Goal: Transaction & Acquisition: Download file/media

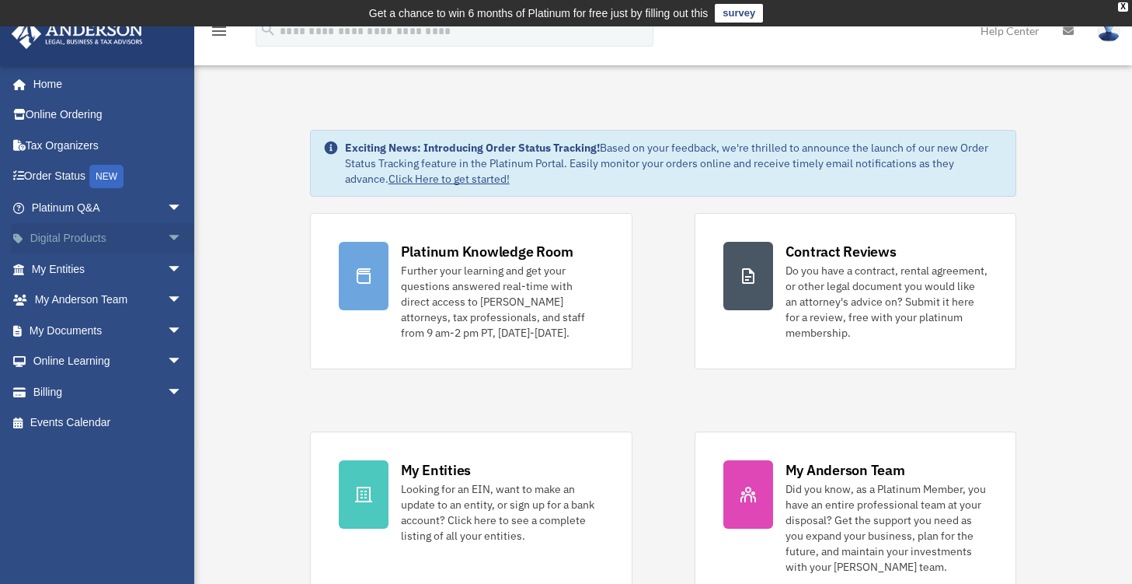
click at [167, 246] on span "arrow_drop_down" at bounding box center [182, 239] width 31 height 32
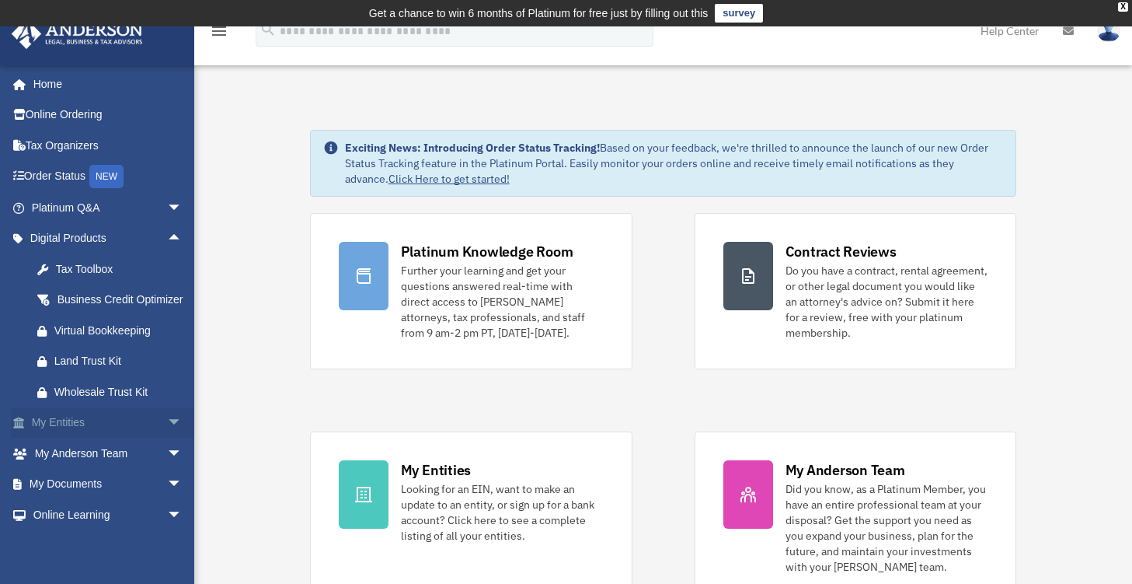
click at [167, 439] on span "arrow_drop_down" at bounding box center [182, 423] width 31 height 32
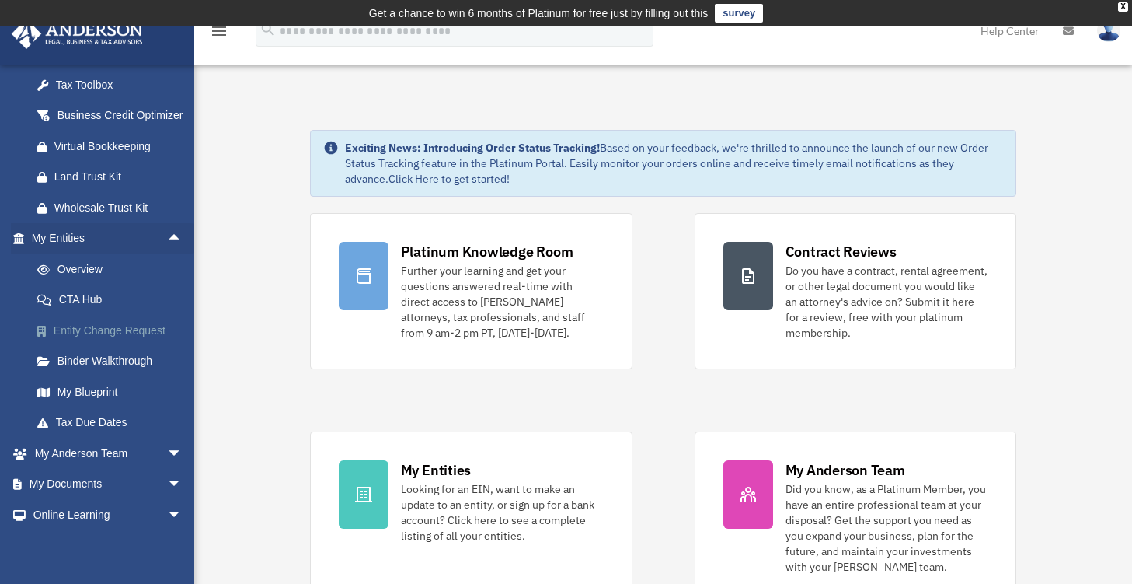
scroll to position [266, 0]
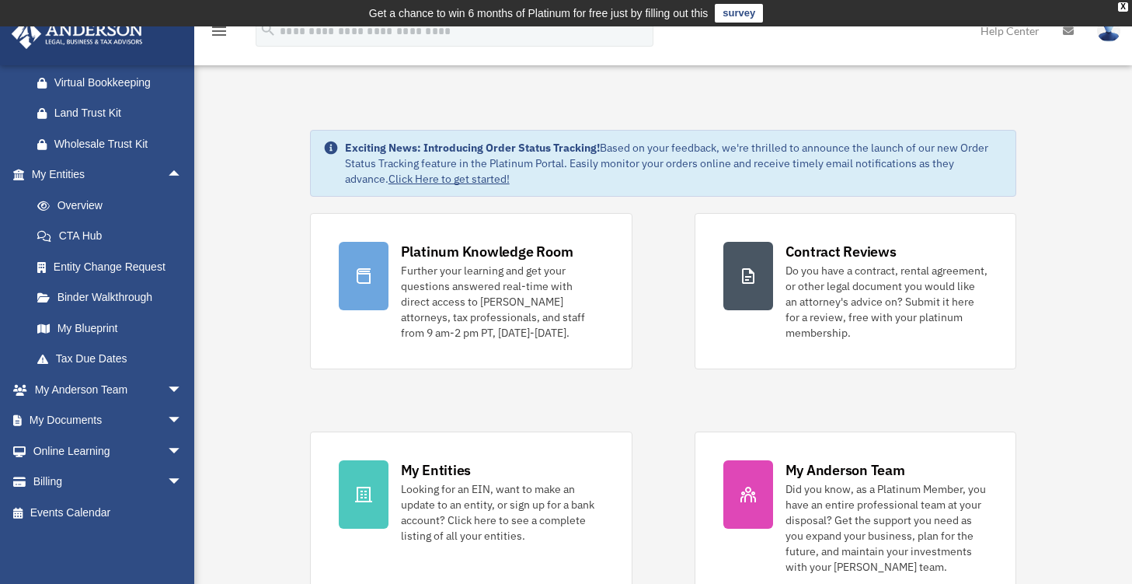
drag, startPoint x: 26, startPoint y: 270, endPoint x: 251, endPoint y: 173, distance: 245.4
click at [167, 392] on span "arrow_drop_down" at bounding box center [182, 390] width 31 height 32
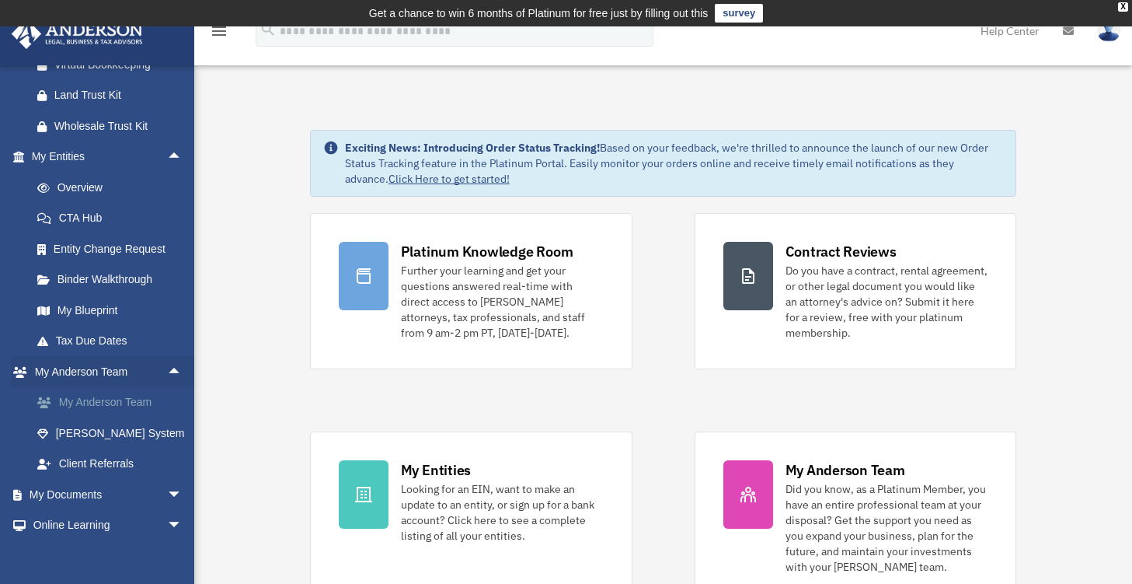
click at [23, 418] on link "My Anderson Team" at bounding box center [114, 402] width 184 height 31
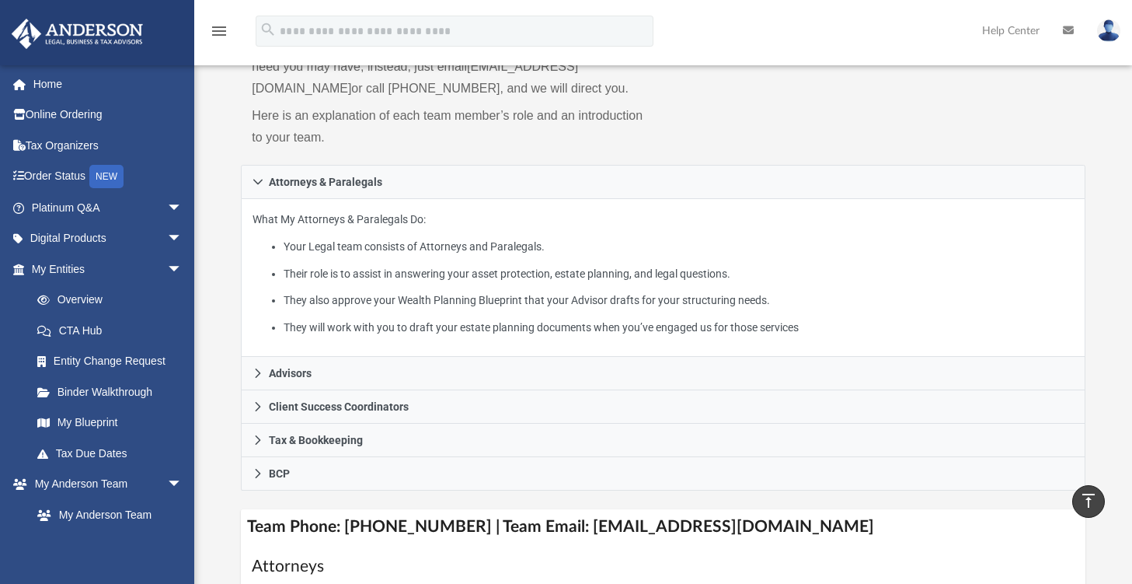
scroll to position [181, 0]
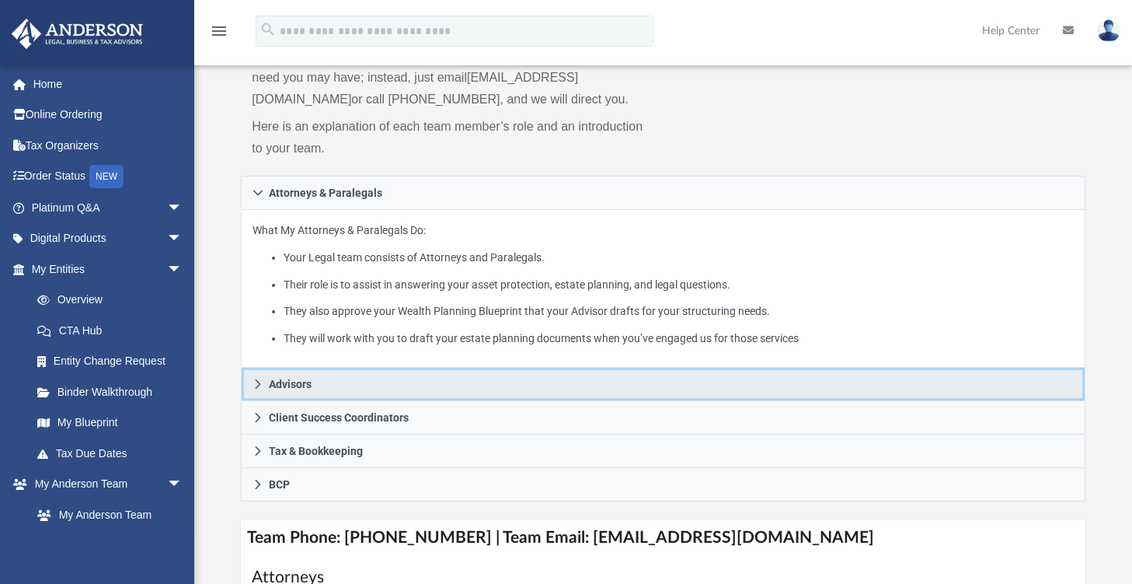
click at [270, 382] on span "Advisors" at bounding box center [290, 383] width 43 height 11
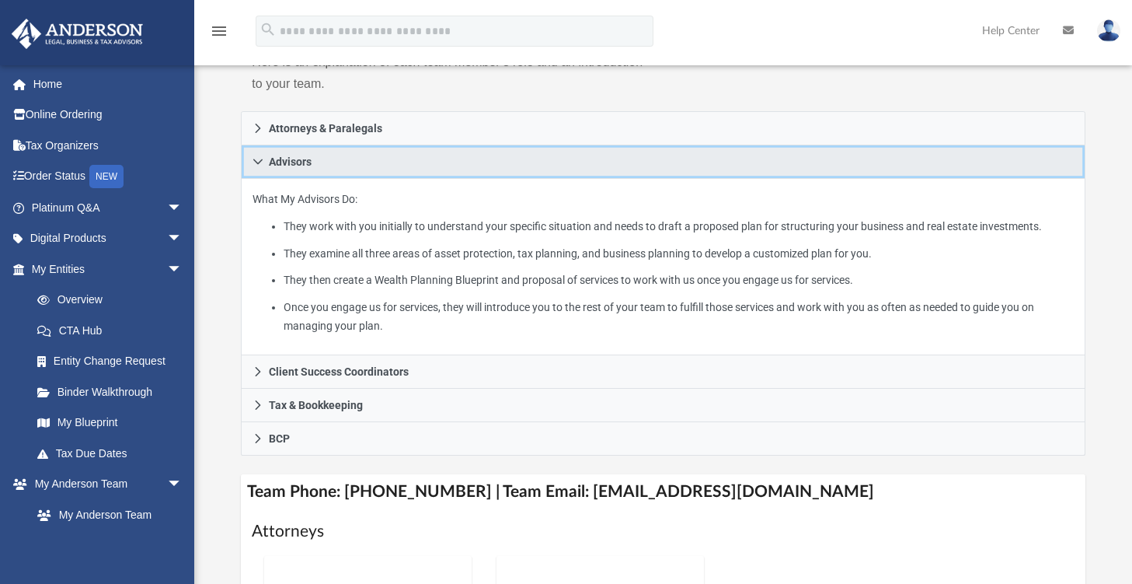
scroll to position [250, 0]
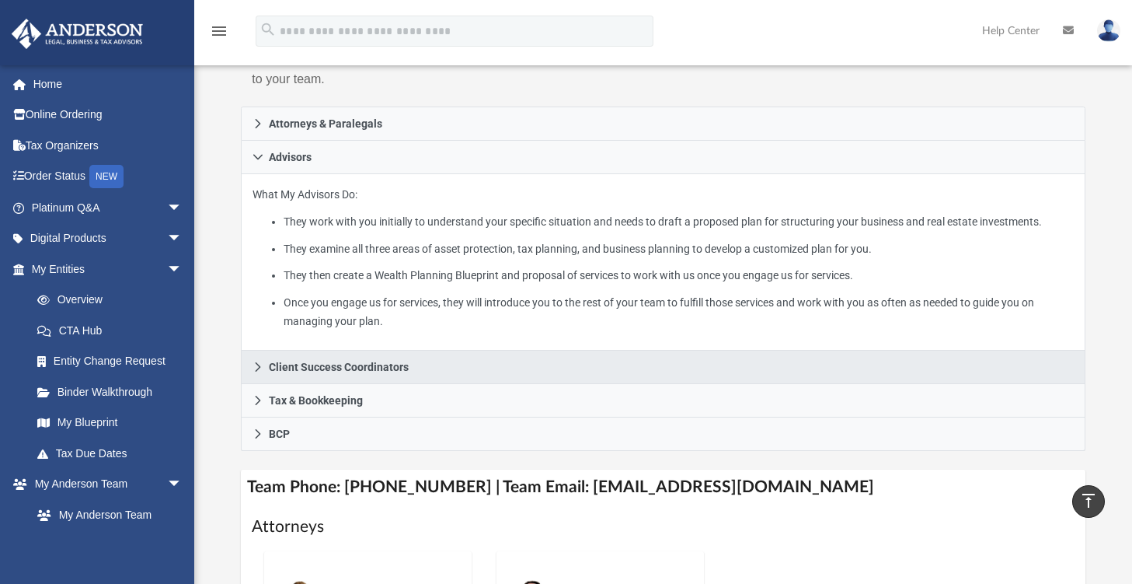
click at [273, 364] on span "Client Success Coordinators" at bounding box center [339, 366] width 140 height 11
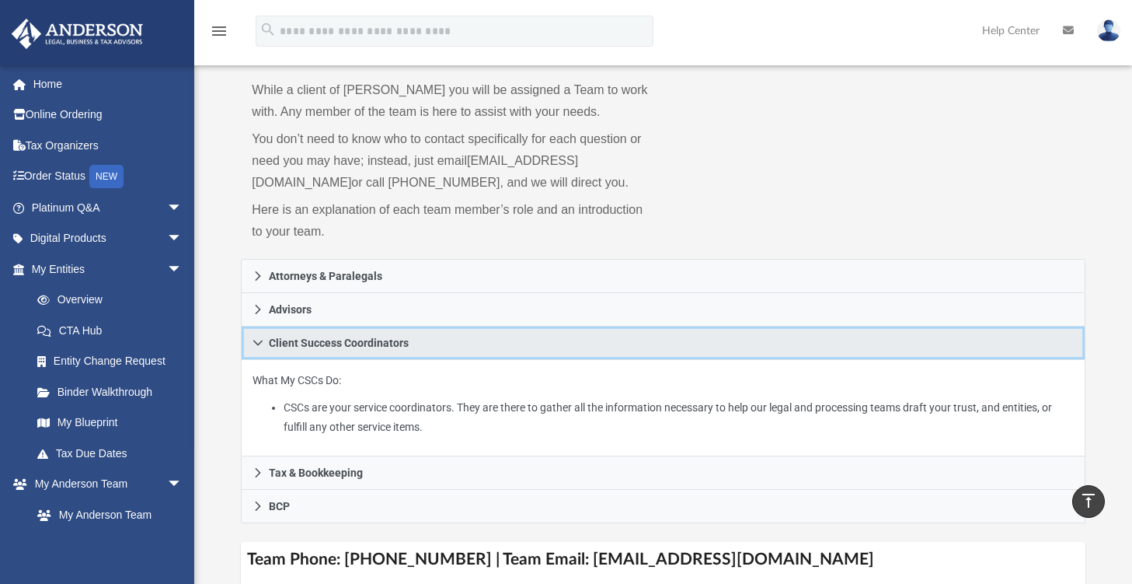
scroll to position [0, 0]
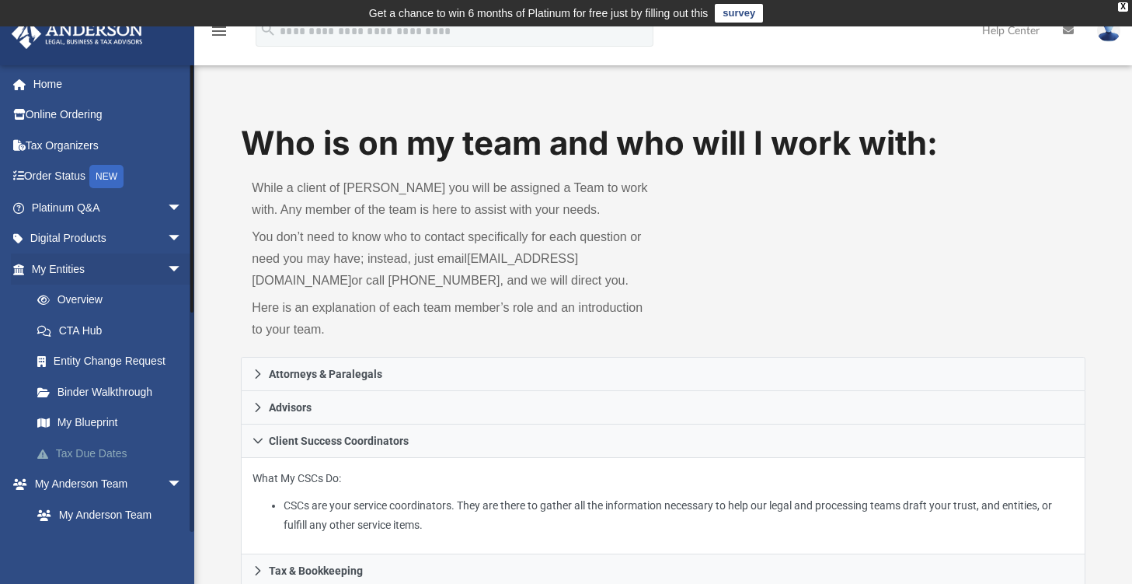
click at [105, 448] on link "Tax Due Dates" at bounding box center [114, 453] width 184 height 31
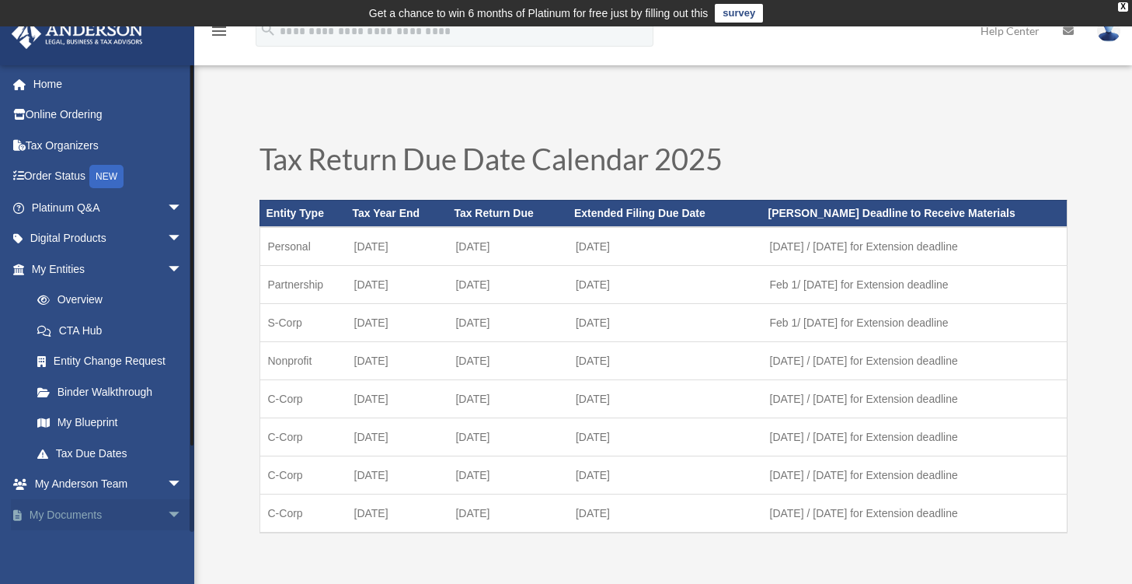
click at [167, 519] on span "arrow_drop_down" at bounding box center [182, 515] width 31 height 32
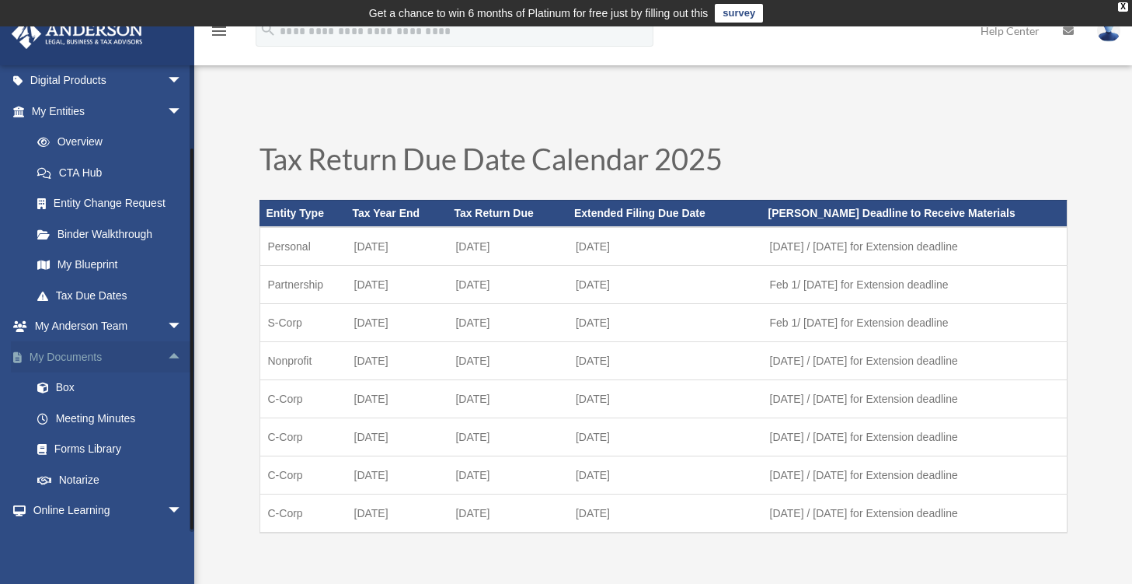
scroll to position [216, 0]
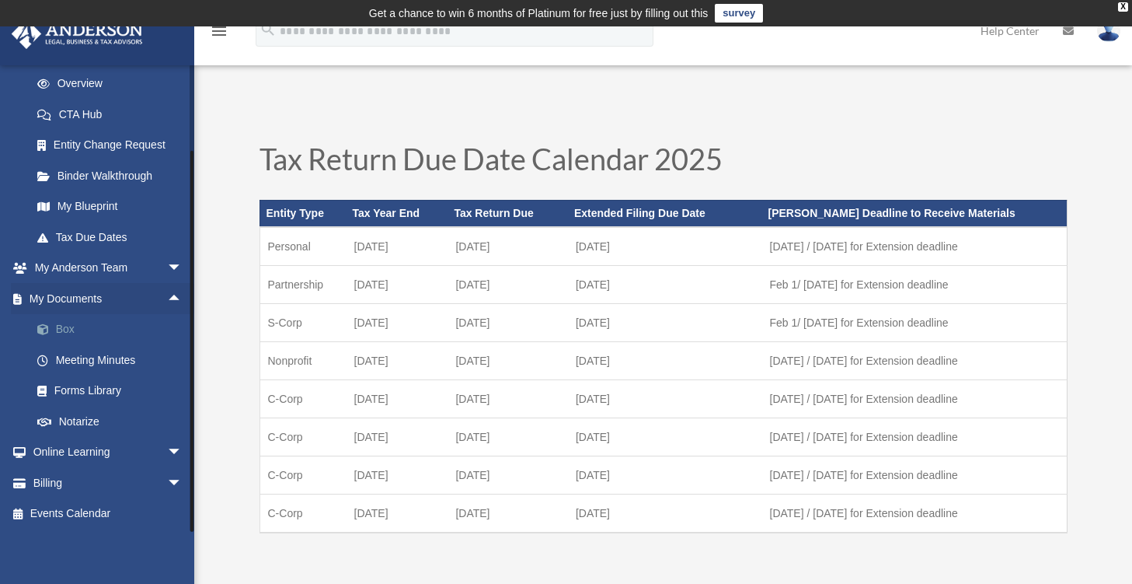
click at [68, 328] on link "Box" at bounding box center [114, 329] width 184 height 31
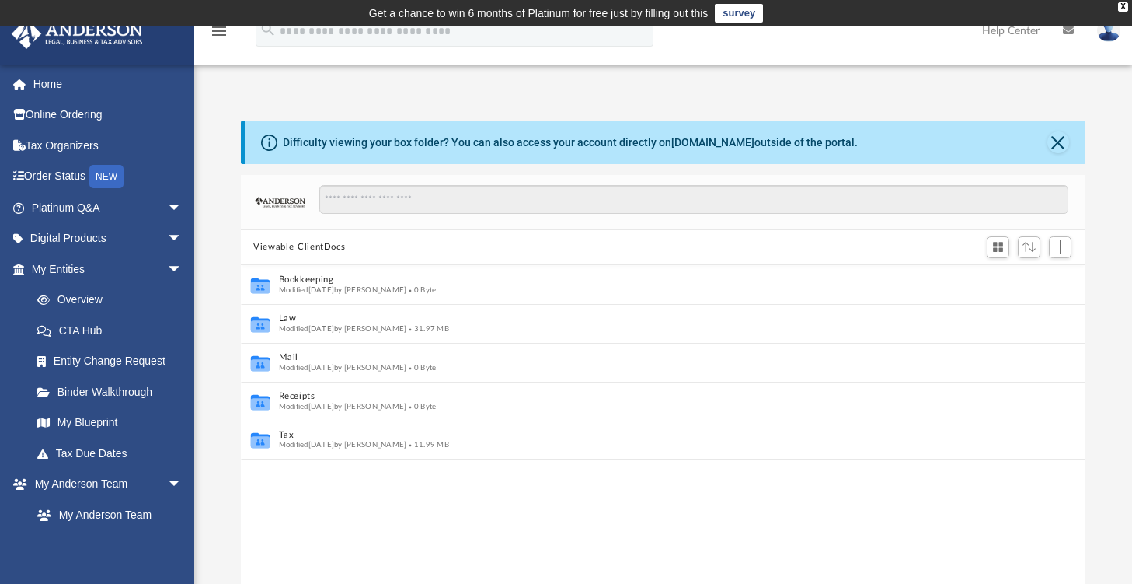
scroll to position [12, 12]
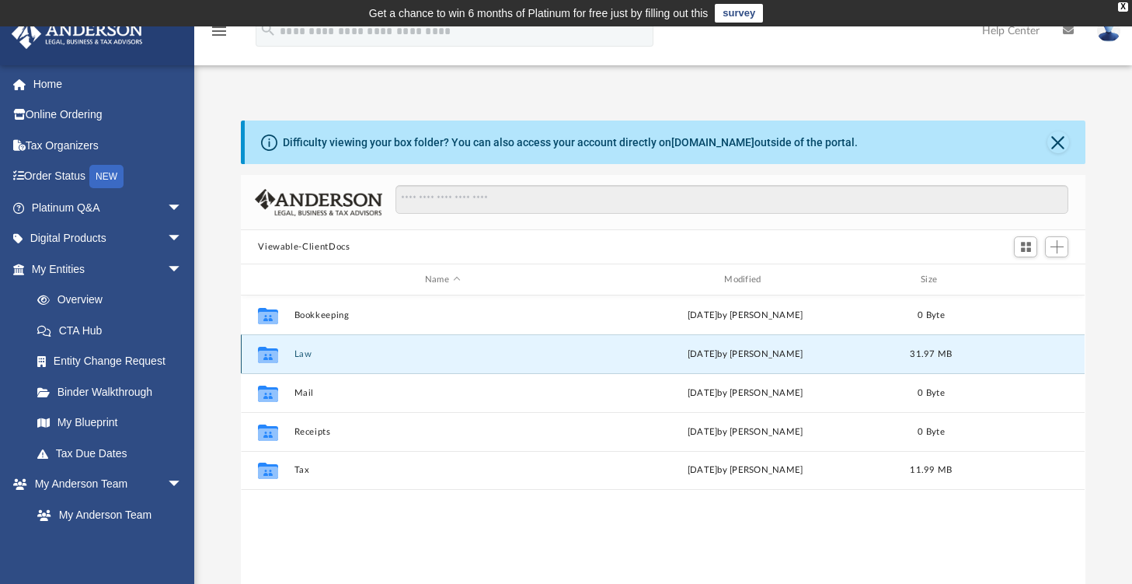
click at [302, 349] on button "Law" at bounding box center [443, 354] width 296 height 10
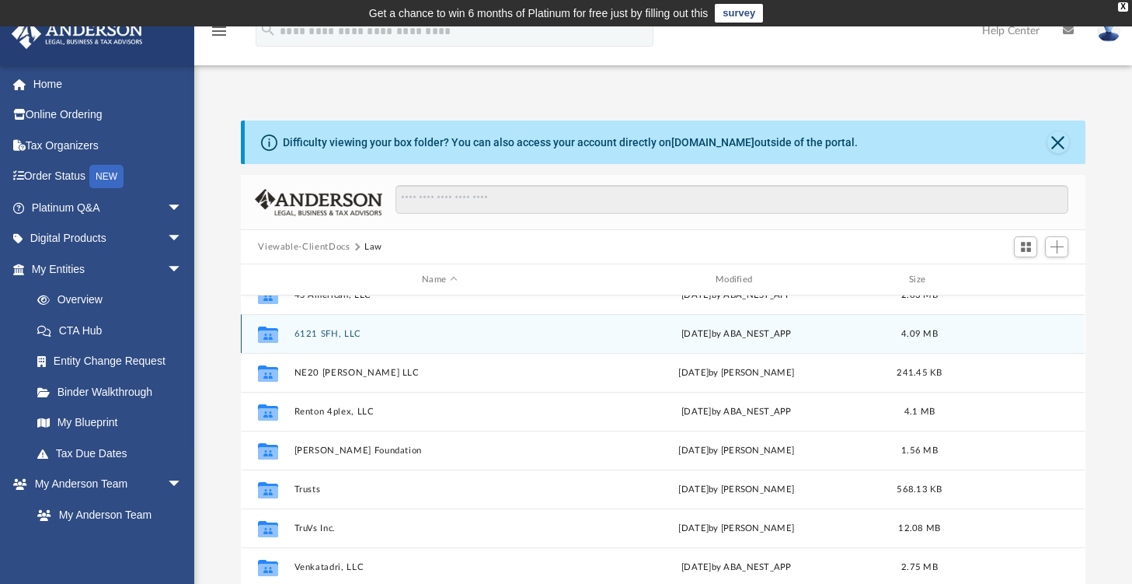
scroll to position [144, 0]
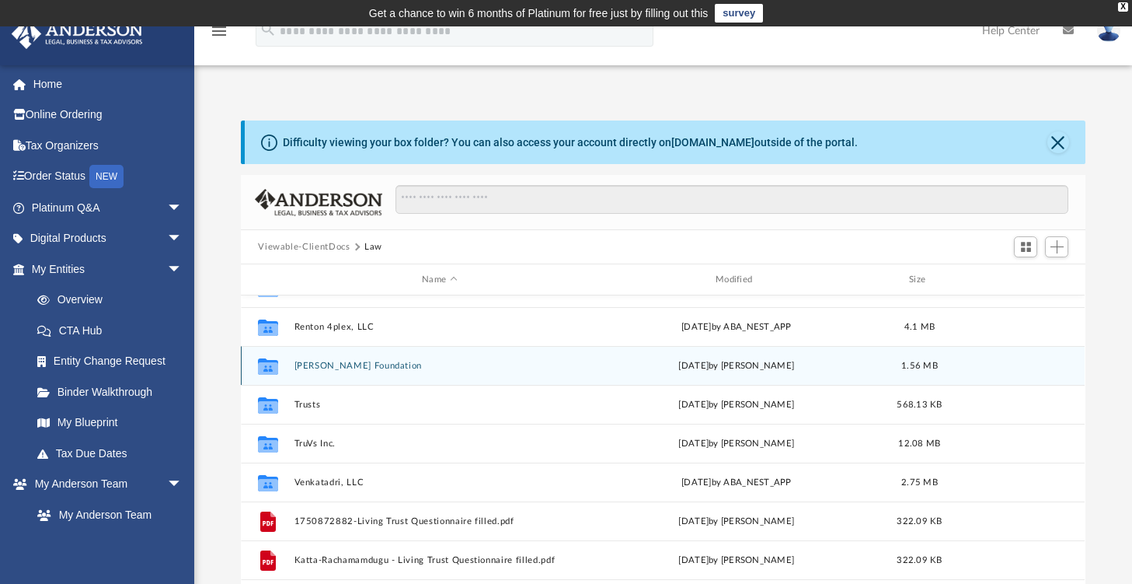
click at [332, 366] on button "Srisai Foundation" at bounding box center [440, 366] width 291 height 10
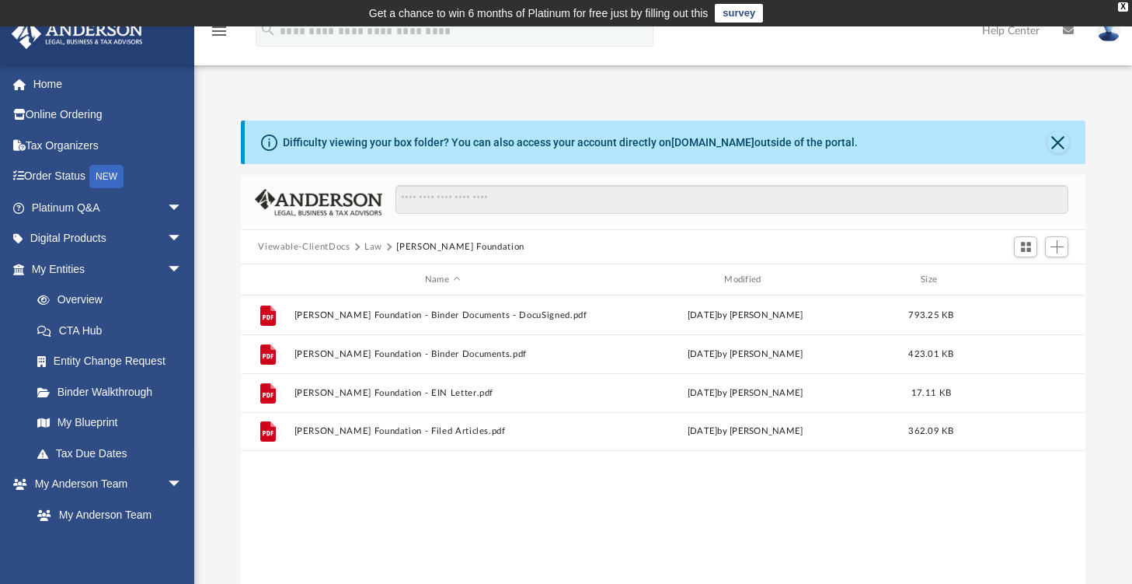
scroll to position [0, 0]
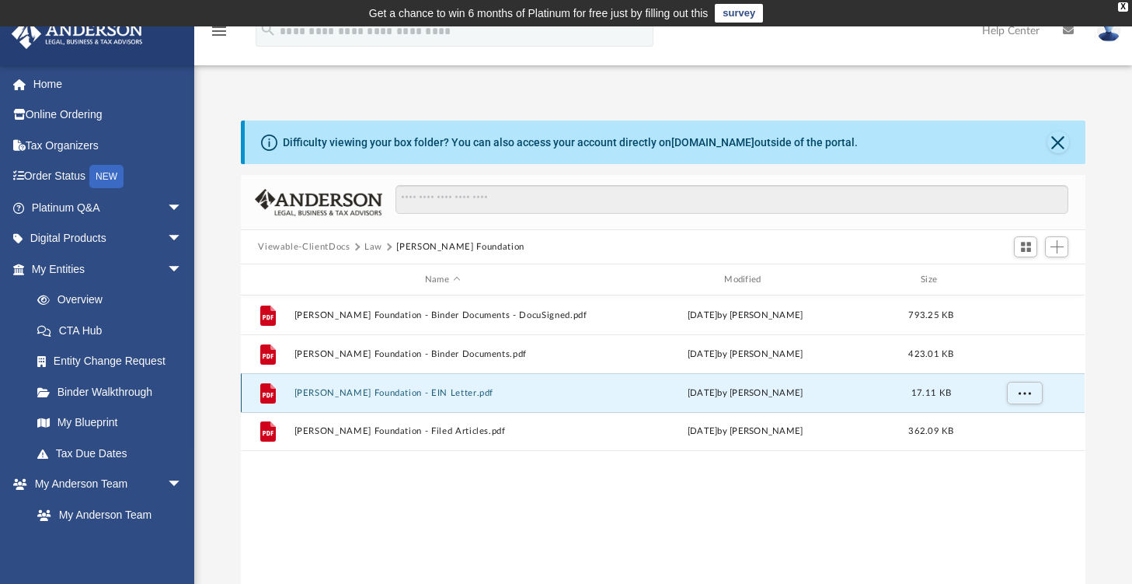
click at [379, 393] on button "Srisai Foundation - EIN Letter.pdf" at bounding box center [443, 393] width 296 height 10
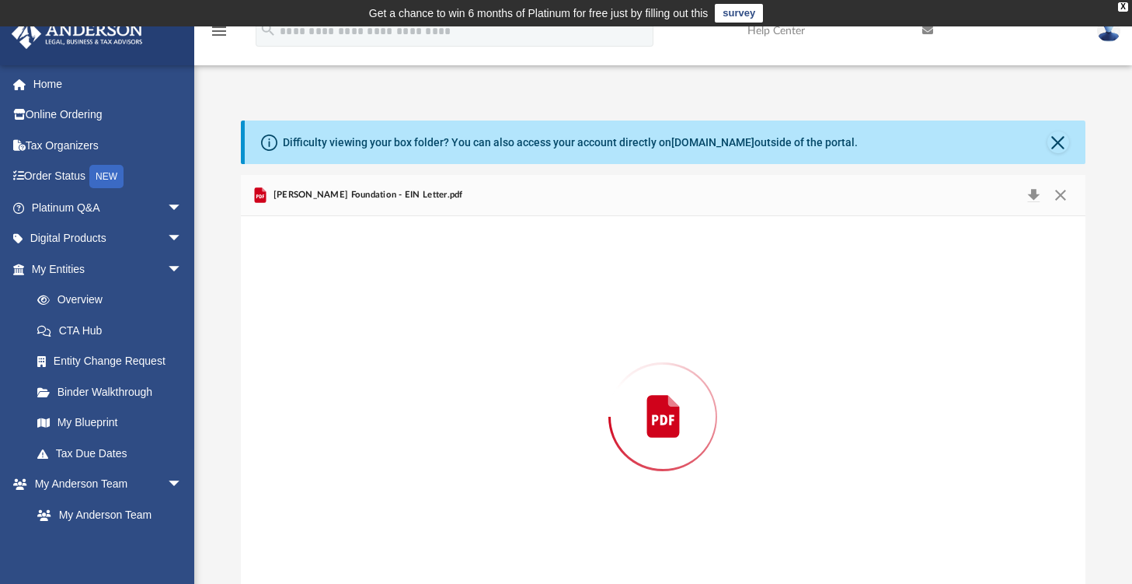
scroll to position [33, 0]
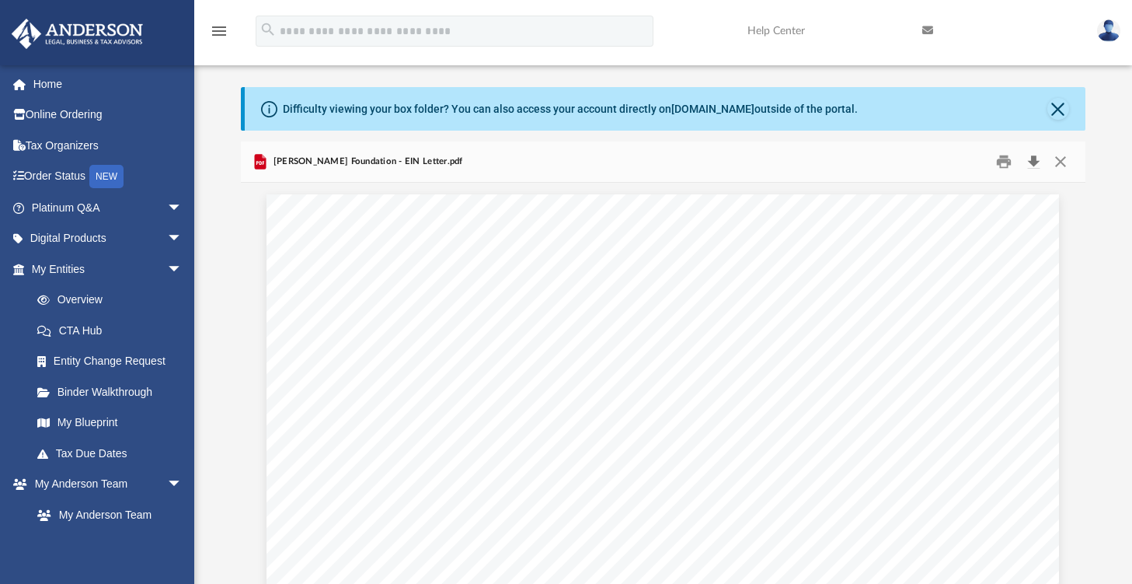
click at [1038, 160] on button "Download" at bounding box center [1034, 162] width 28 height 24
